Goal: Task Accomplishment & Management: Use online tool/utility

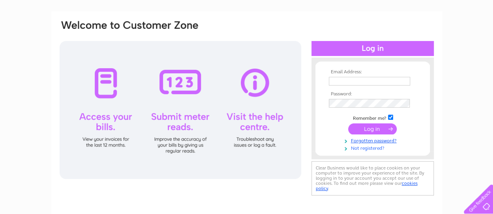
scroll to position [47, 0]
type input "sekaspeek@gmail.com"
click at [372, 128] on input "submit" at bounding box center [372, 129] width 49 height 11
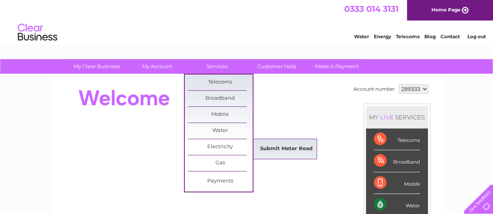
click at [291, 145] on link "Submit Meter Read" at bounding box center [286, 149] width 65 height 16
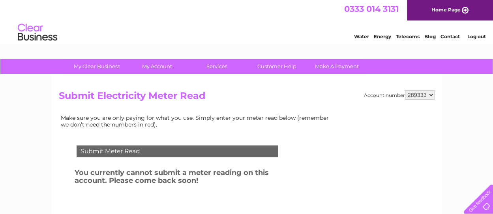
click at [147, 154] on div "Submit Meter Read" at bounding box center [177, 152] width 201 height 12
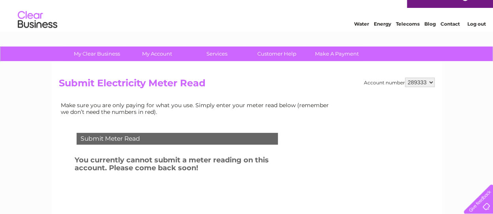
scroll to position [12, 0]
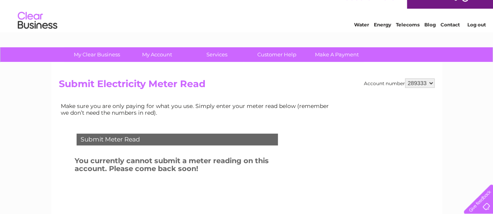
click at [126, 137] on div "Submit Meter Read" at bounding box center [177, 140] width 201 height 12
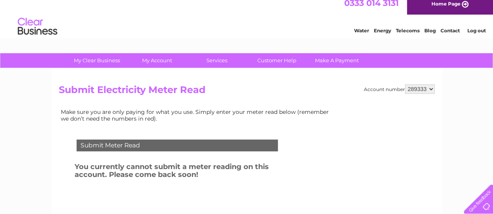
scroll to position [0, 0]
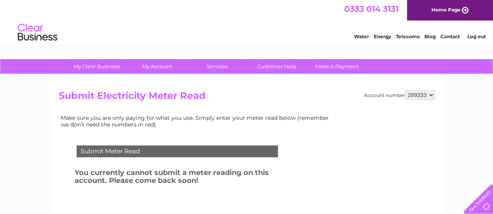
click at [382, 38] on link "Energy" at bounding box center [382, 37] width 17 height 6
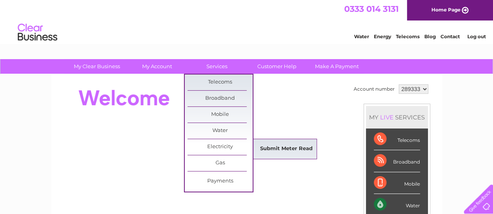
click at [289, 148] on link "Submit Meter Read" at bounding box center [286, 149] width 65 height 16
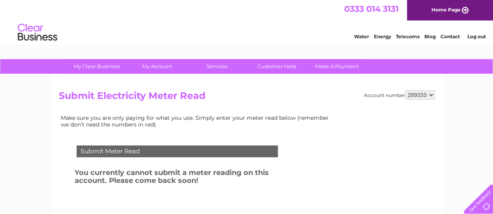
click at [447, 13] on link "Home Page" at bounding box center [450, 10] width 86 height 21
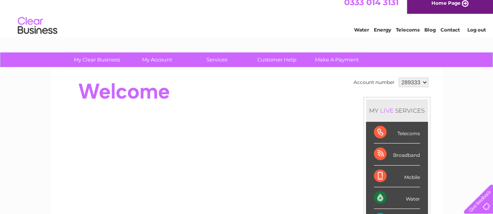
scroll to position [3, 0]
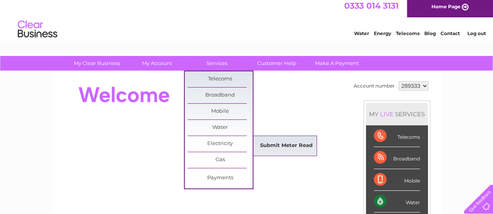
click at [279, 144] on link "Submit Meter Read" at bounding box center [286, 146] width 65 height 16
